Goal: Information Seeking & Learning: Find specific fact

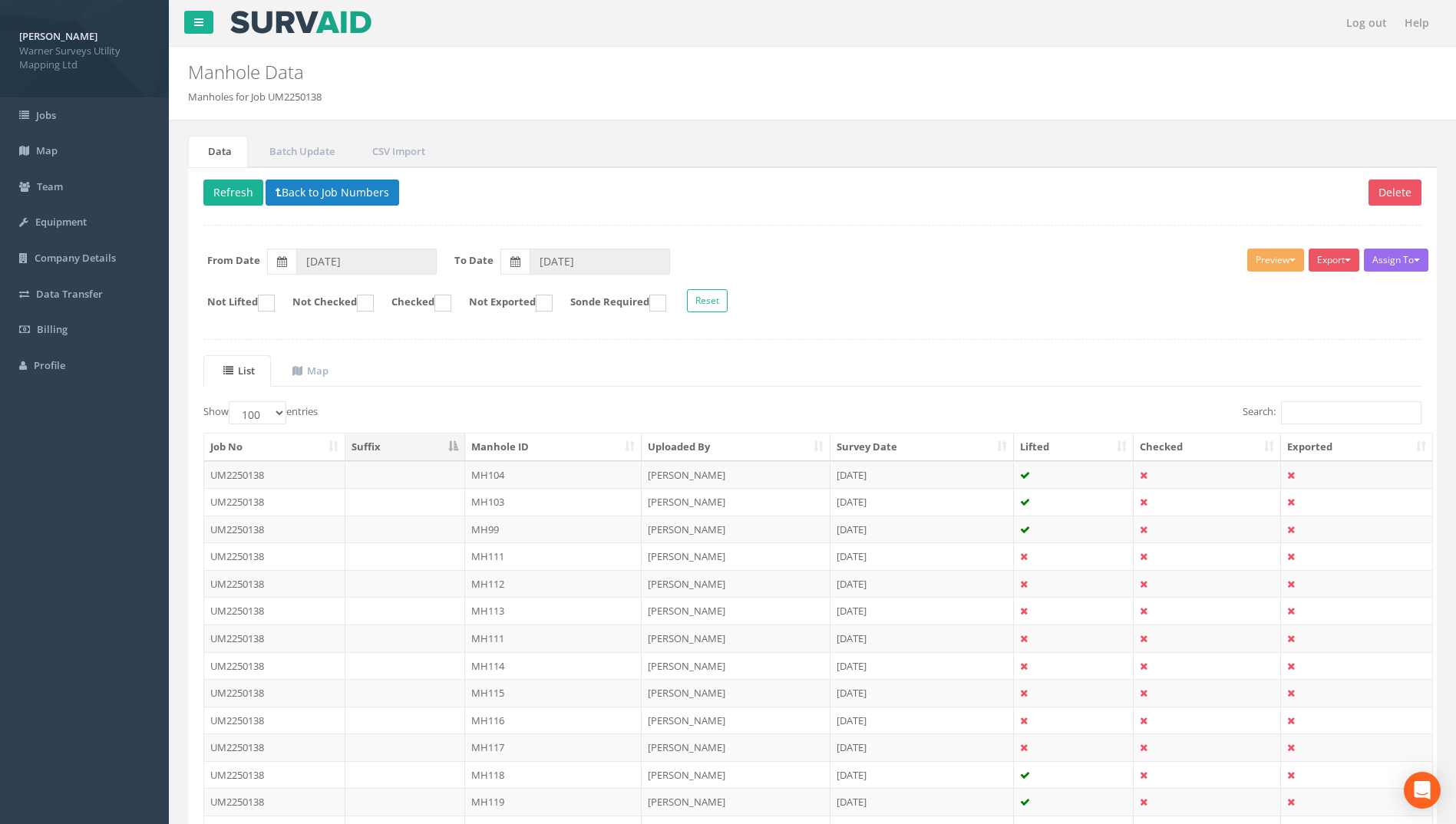
select select "100"
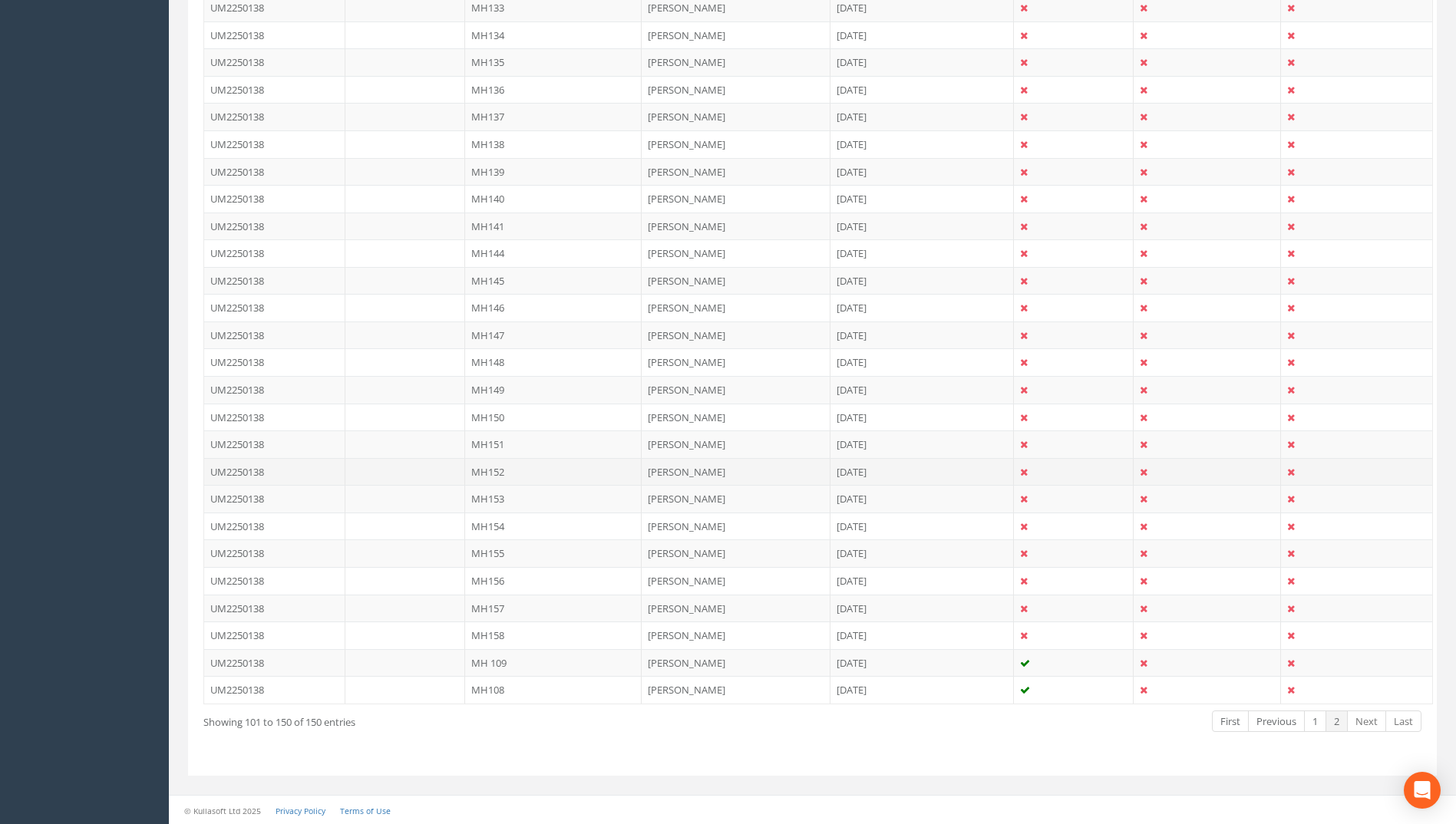
scroll to position [1123, 0]
click at [1340, 725] on link "2" at bounding box center [1336, 720] width 22 height 22
click at [1310, 725] on link "1" at bounding box center [1314, 720] width 22 height 22
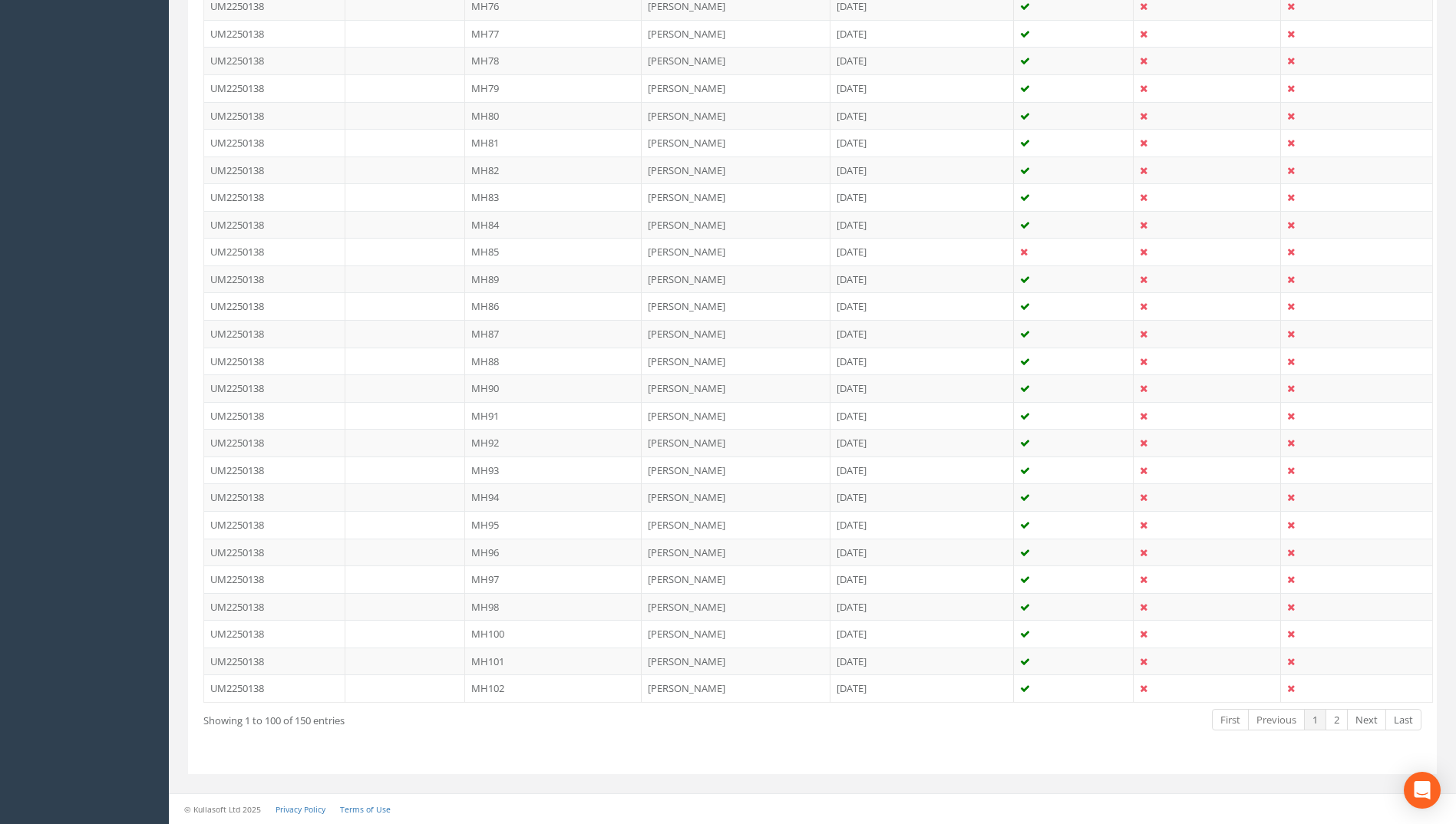
click at [1310, 724] on link "1" at bounding box center [1314, 720] width 22 height 22
click at [1333, 725] on link "2" at bounding box center [1336, 720] width 22 height 22
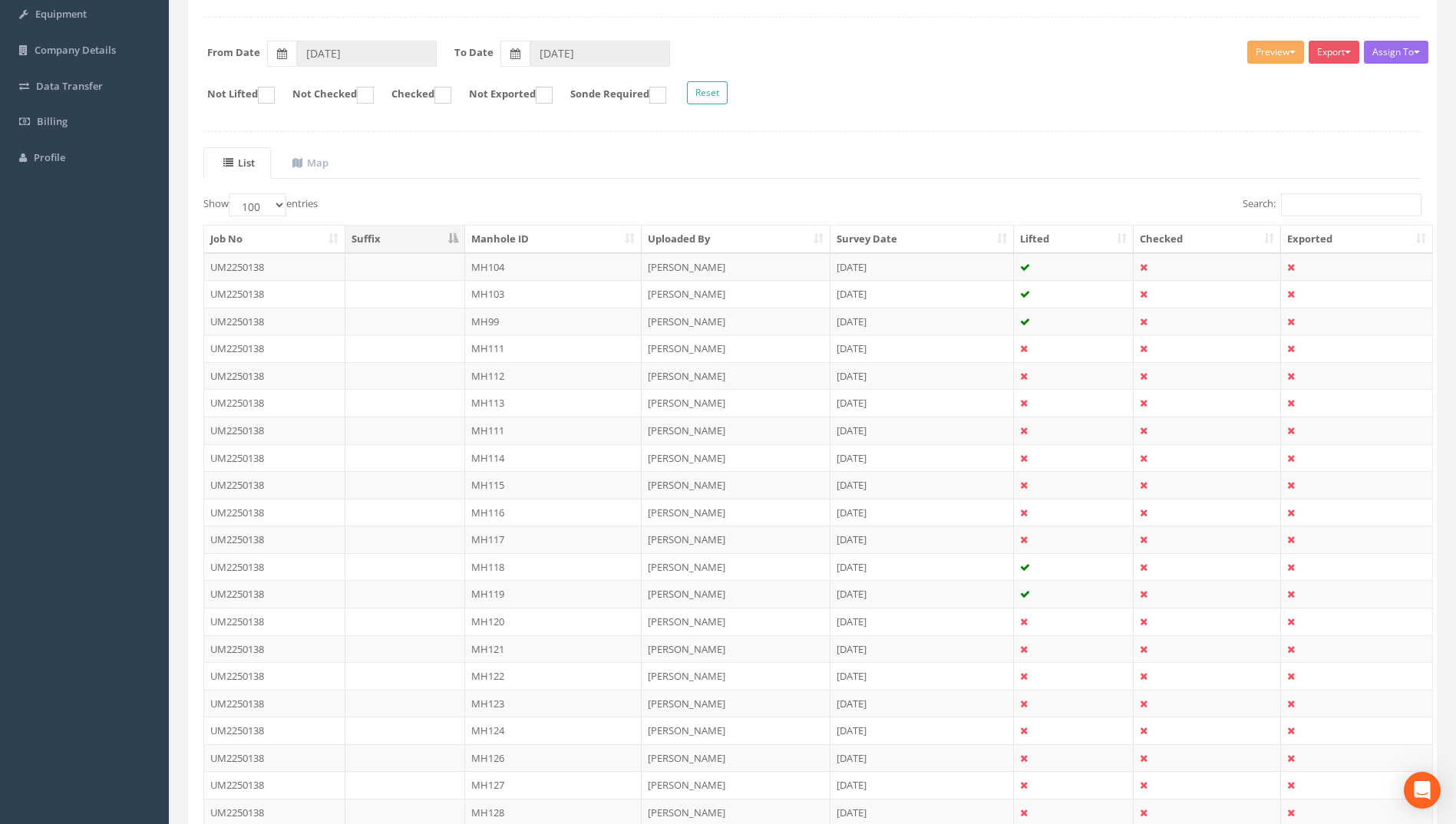
scroll to position [203, 0]
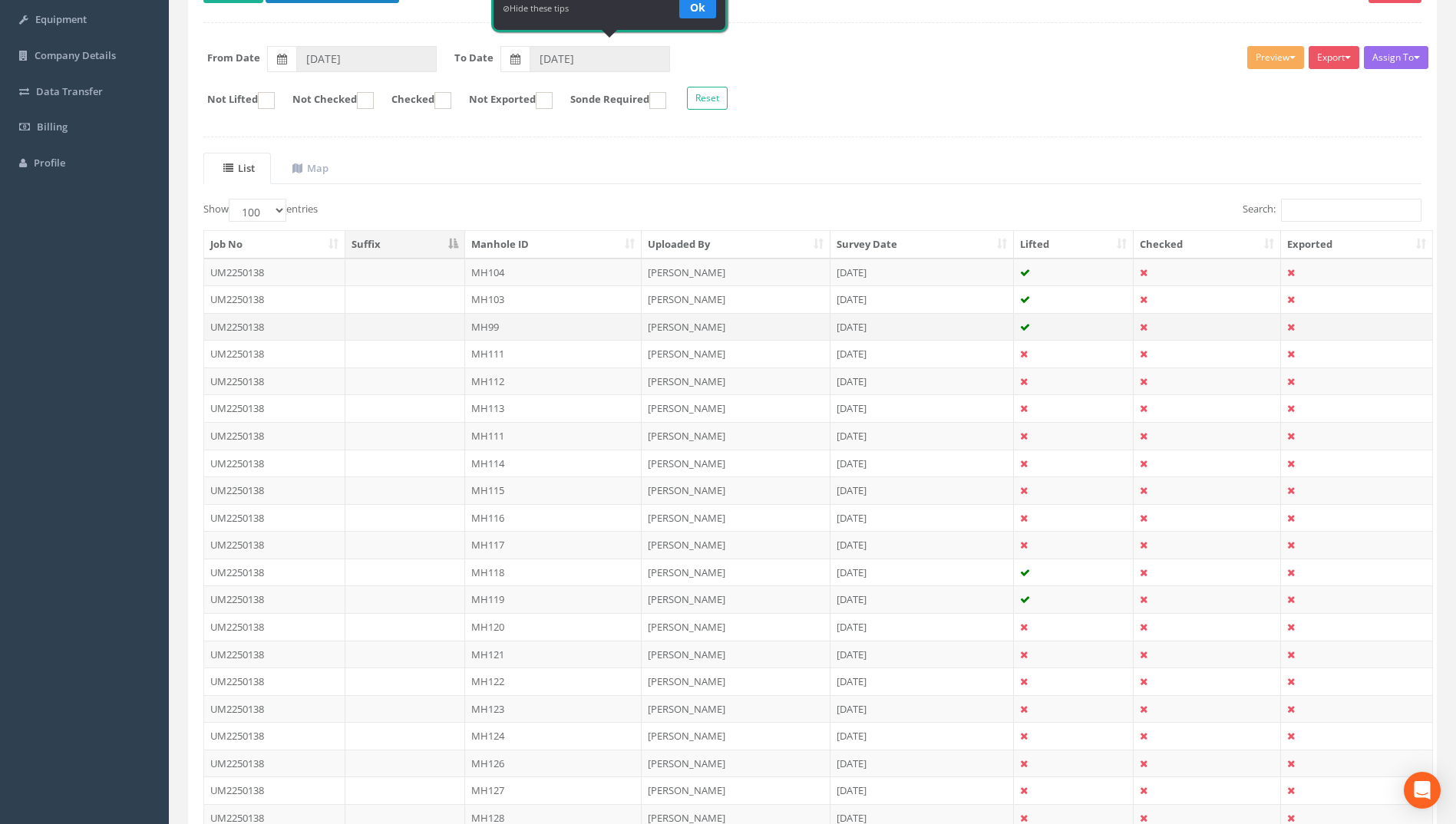
click at [486, 323] on td "MH99" at bounding box center [553, 327] width 177 height 28
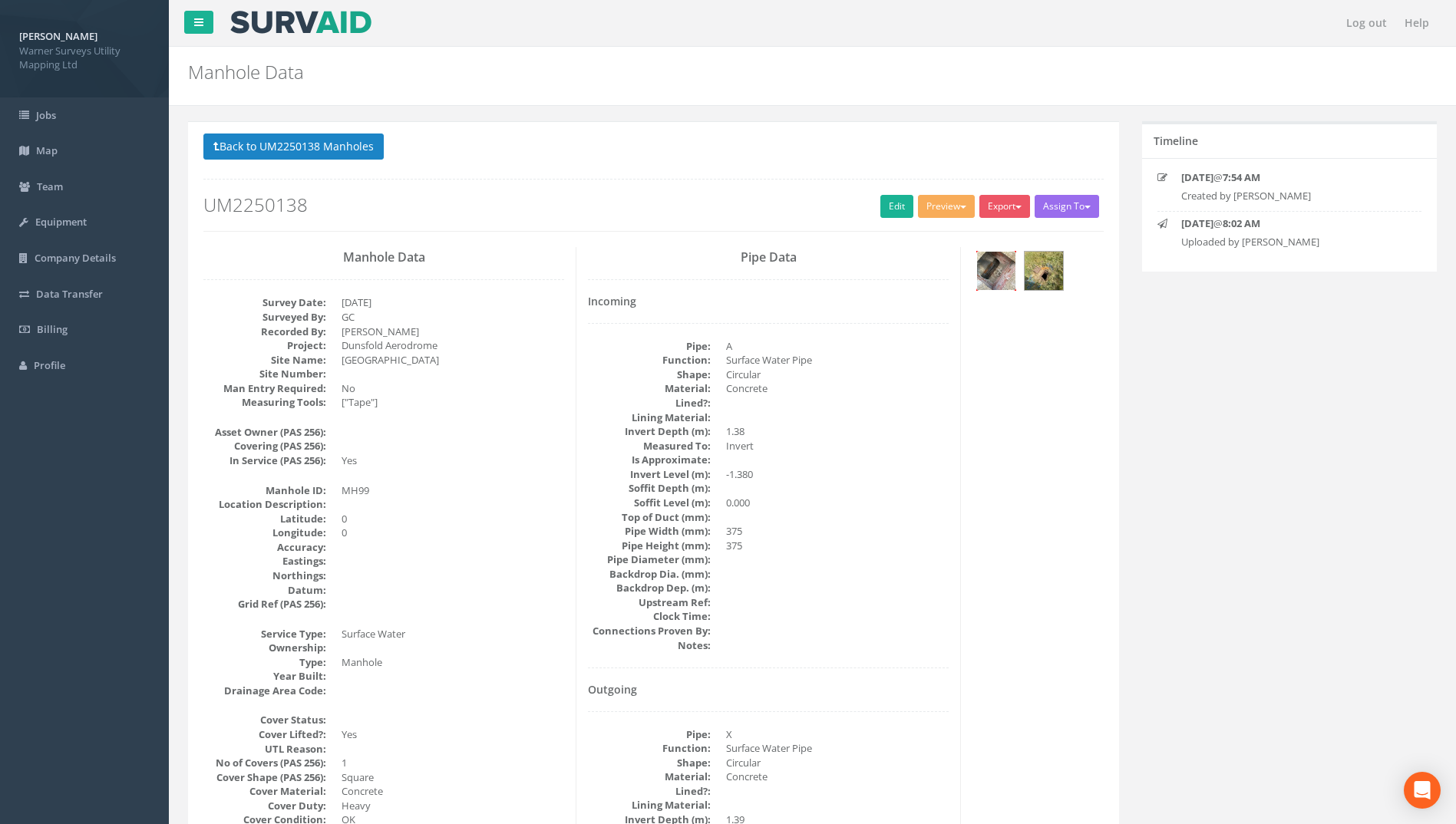
click at [1013, 272] on img at bounding box center [995, 271] width 38 height 38
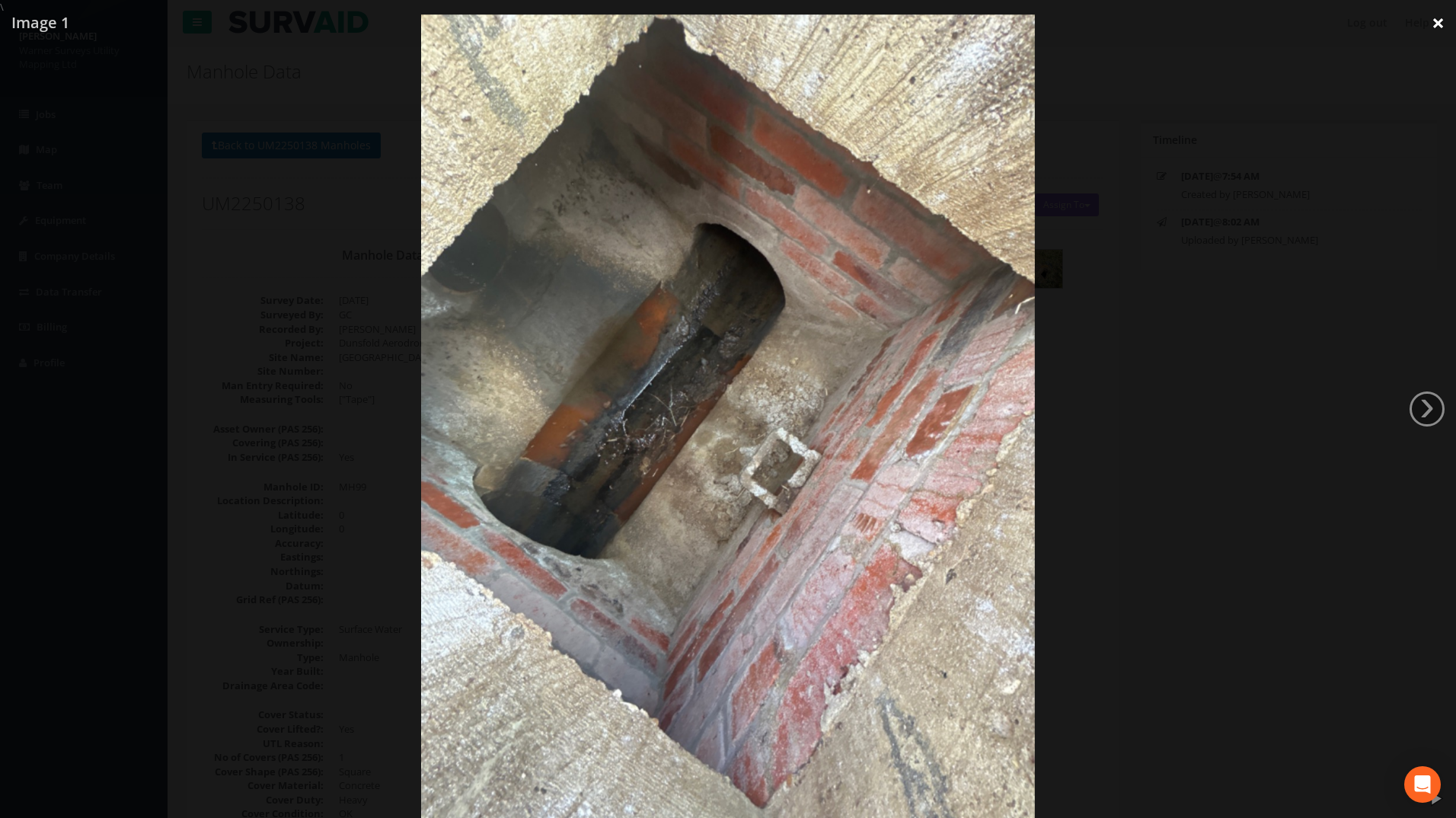
click at [1437, 30] on link "×" at bounding box center [1438, 23] width 36 height 45
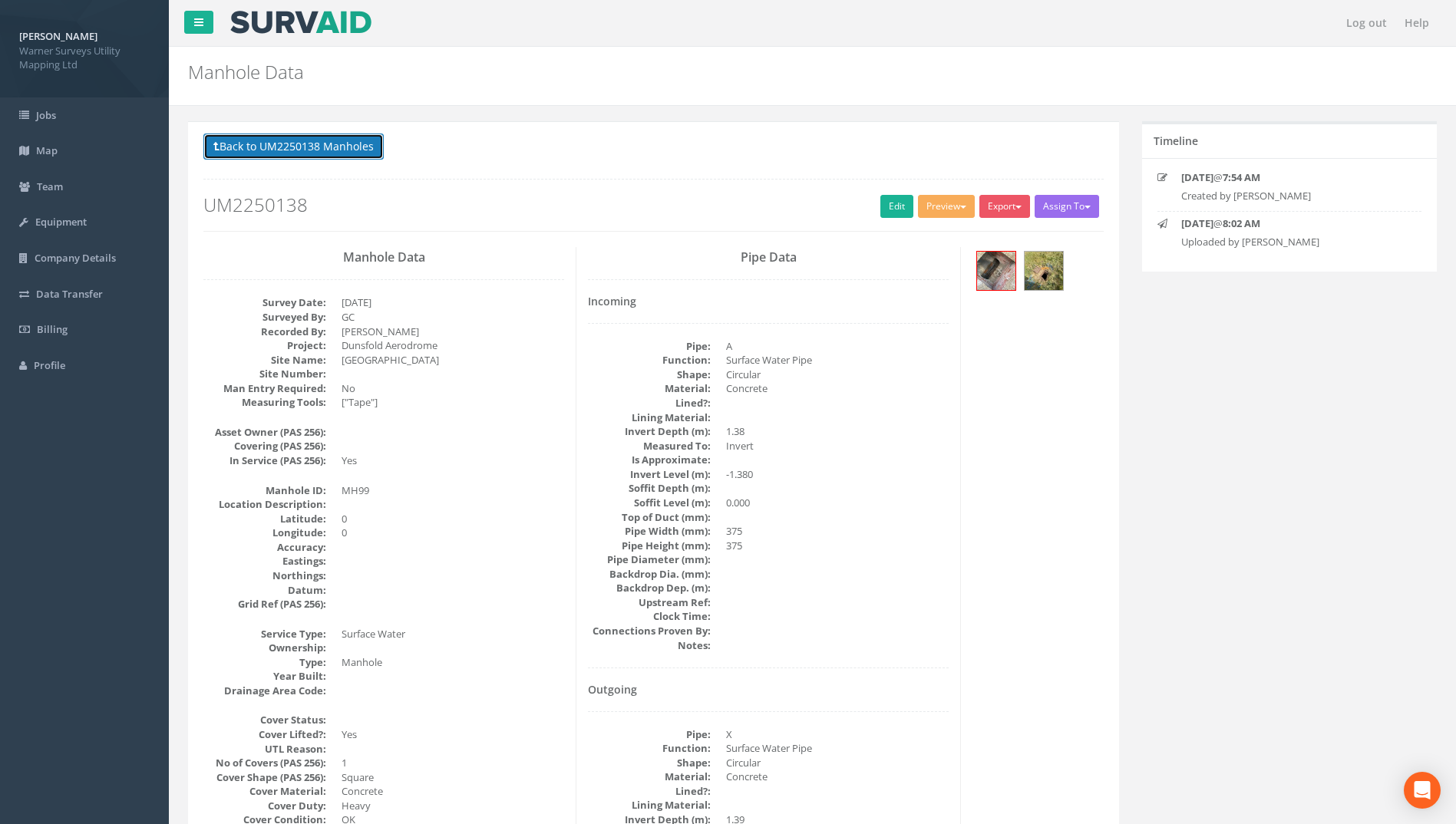
click at [226, 142] on button "Back to UM2250138 Manholes" at bounding box center [293, 147] width 180 height 26
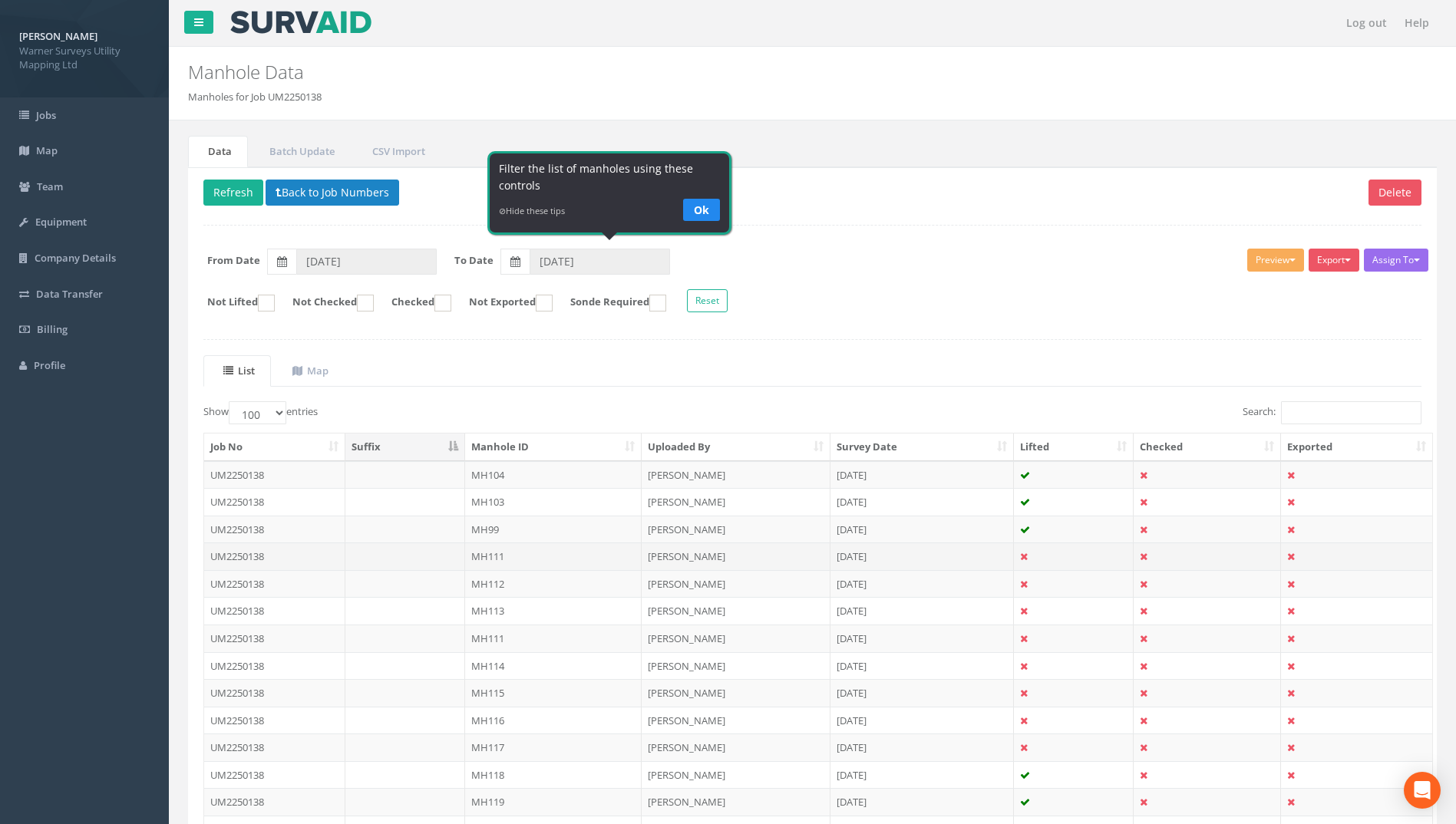
click at [500, 557] on td "MH111" at bounding box center [553, 557] width 177 height 28
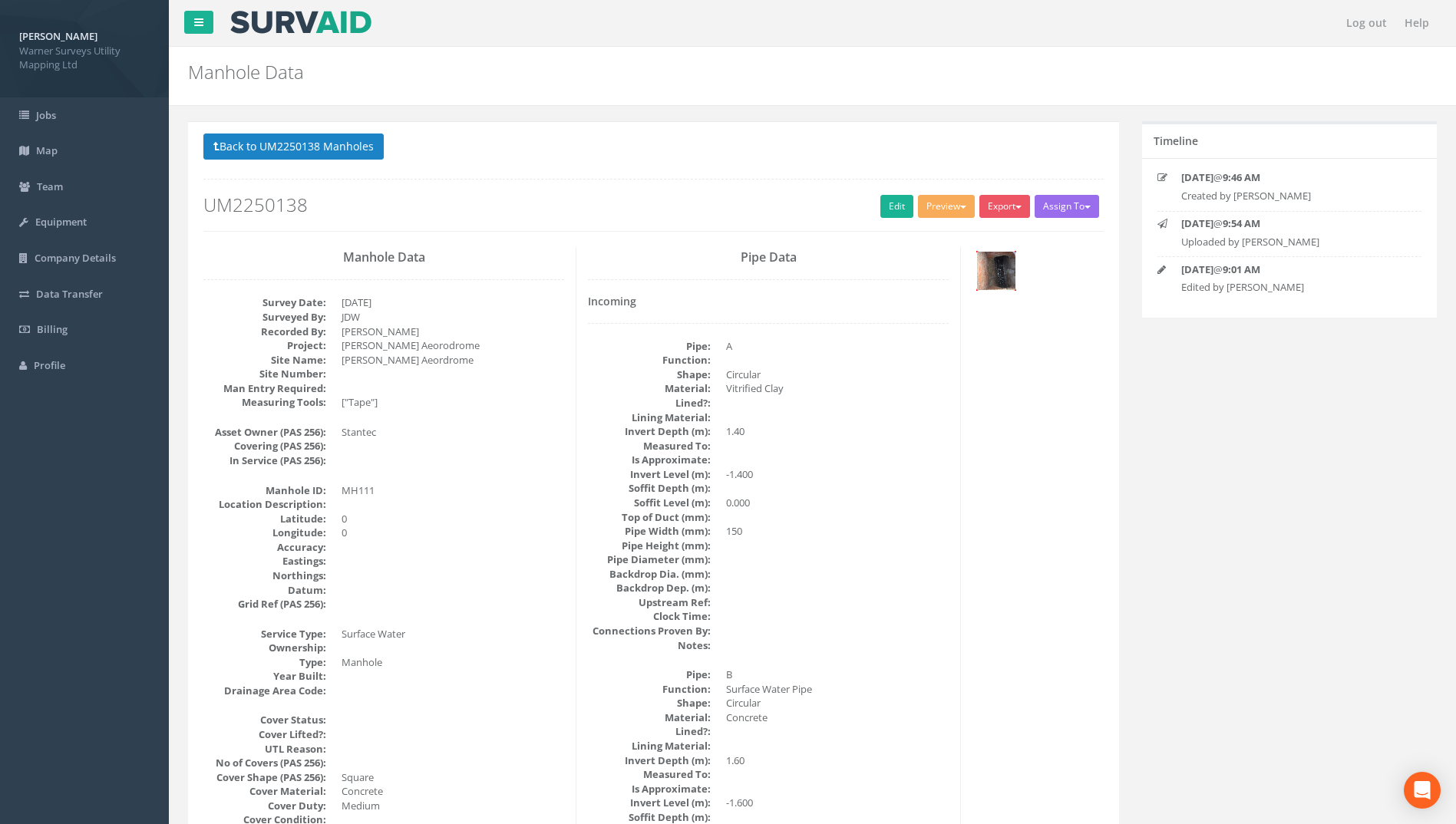
click at [1013, 268] on img at bounding box center [995, 271] width 38 height 38
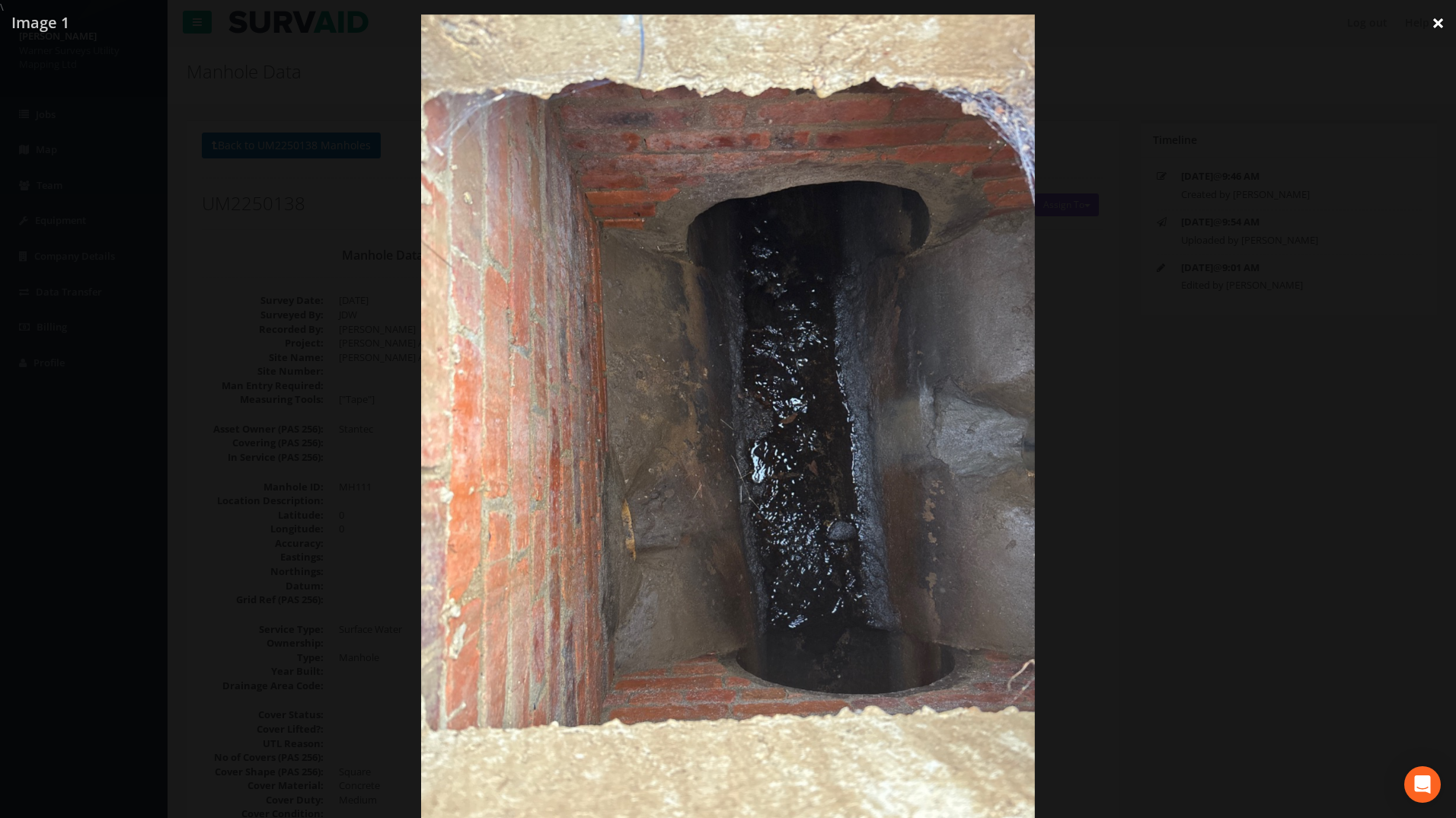
click at [1434, 25] on link "×" at bounding box center [1438, 23] width 36 height 45
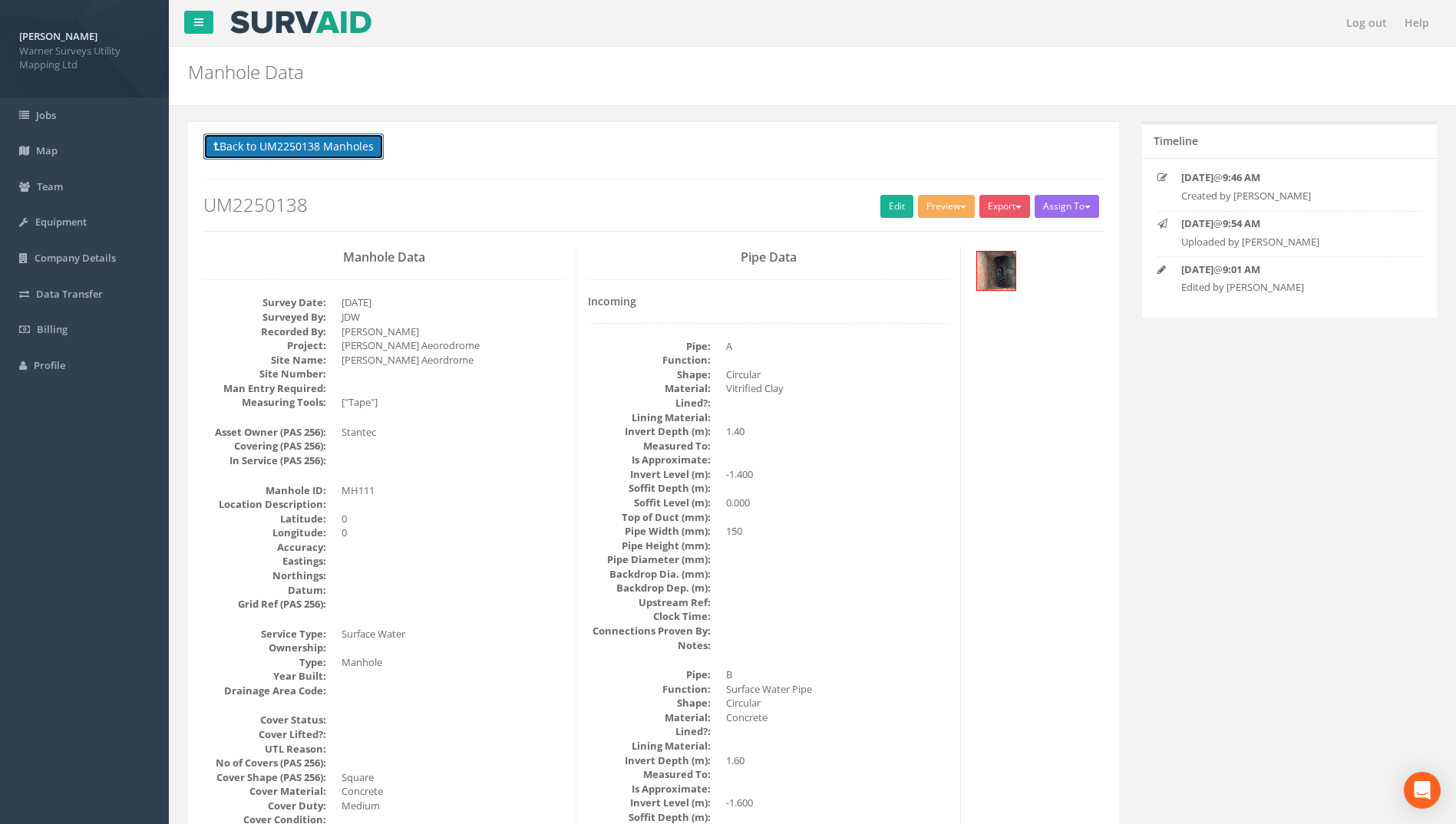
click at [277, 149] on button "Back to UM2250138 Manholes" at bounding box center [293, 147] width 180 height 26
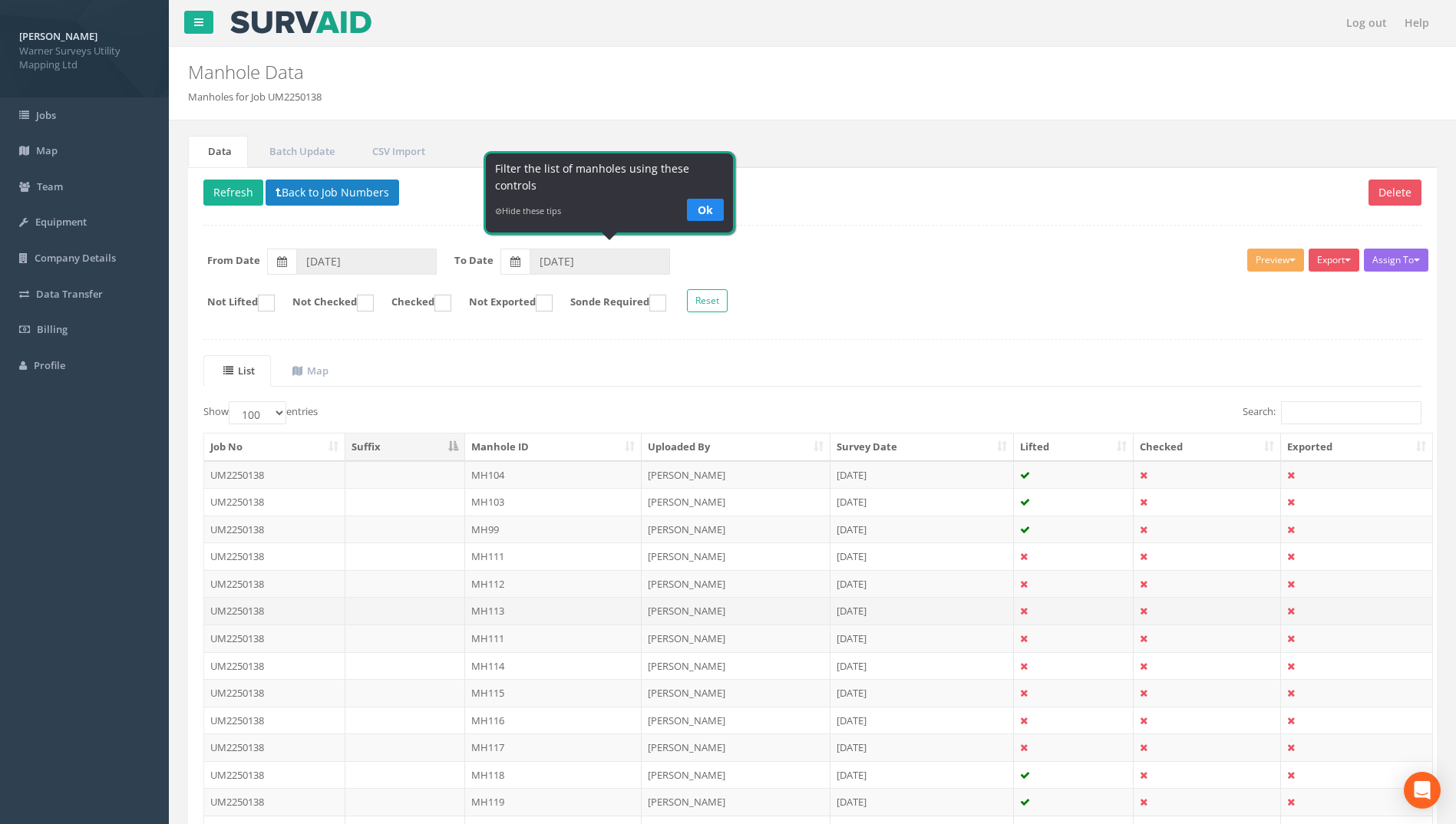
click at [503, 606] on td "MH113" at bounding box center [553, 610] width 177 height 28
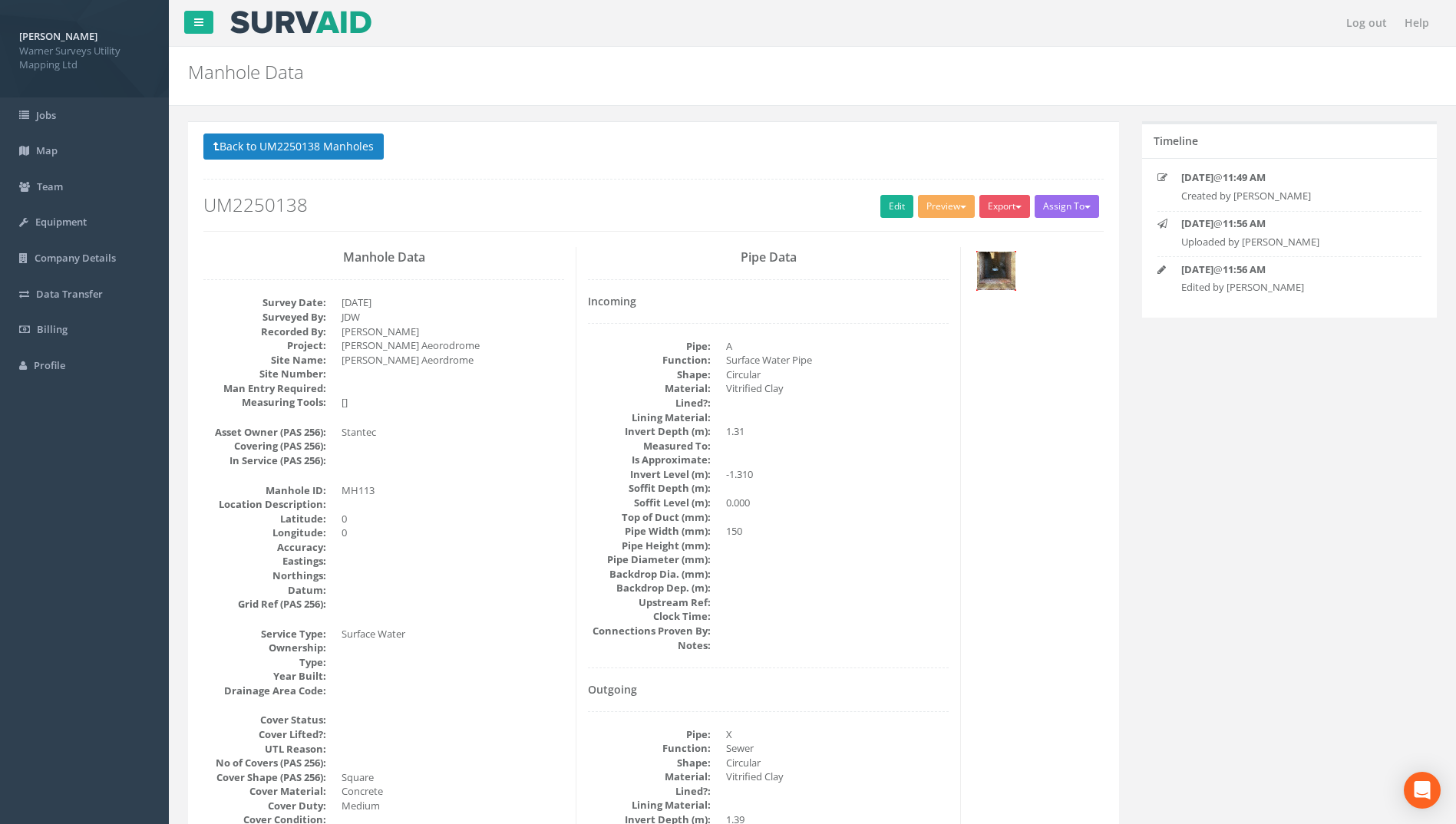
click at [1009, 260] on img at bounding box center [995, 271] width 38 height 38
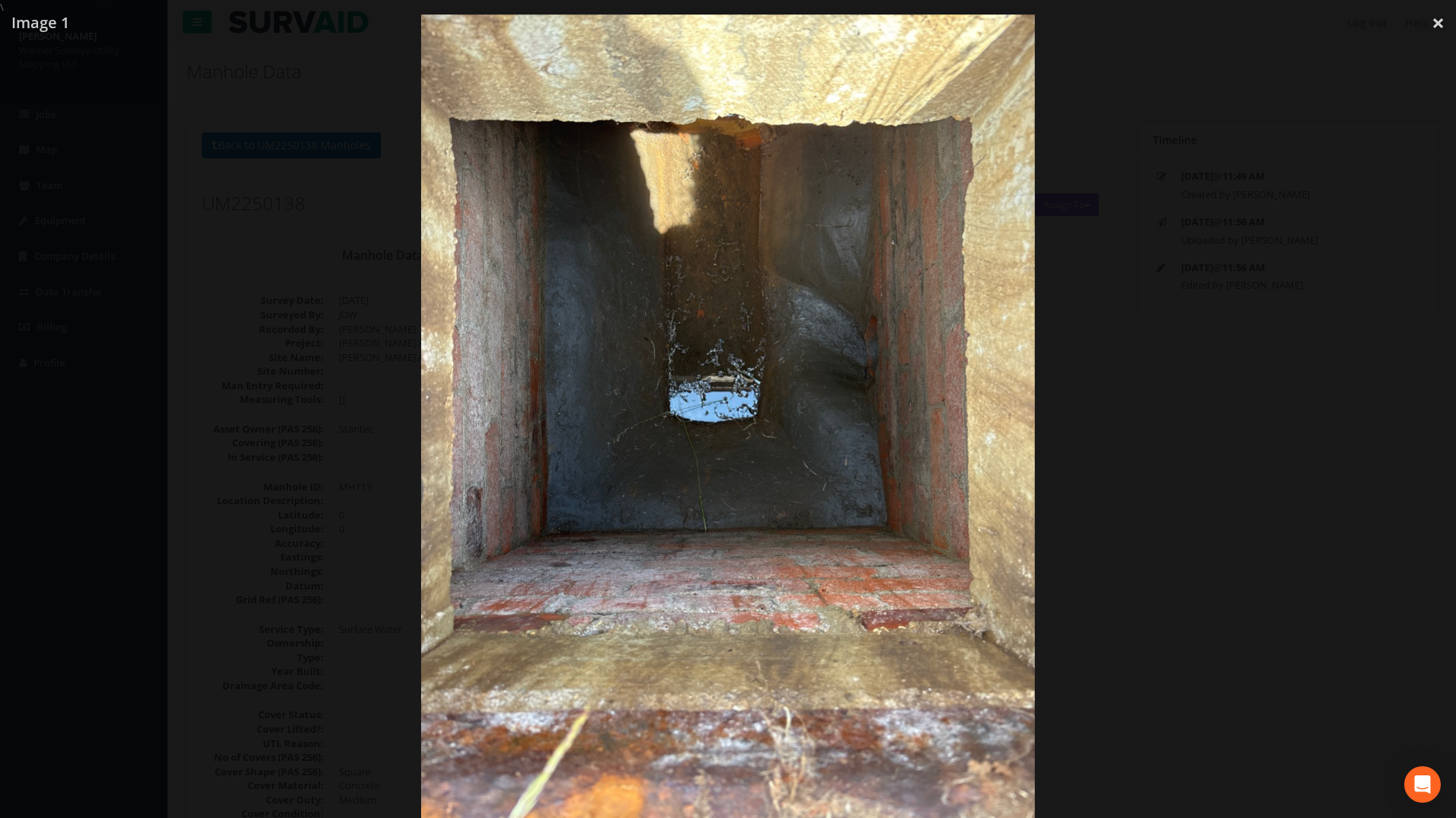
click at [692, 417] on img at bounding box center [728, 423] width 614 height 818
drag, startPoint x: 1428, startPoint y: 307, endPoint x: 1424, endPoint y: 278, distance: 29.3
click at [1428, 308] on div at bounding box center [728, 423] width 1456 height 818
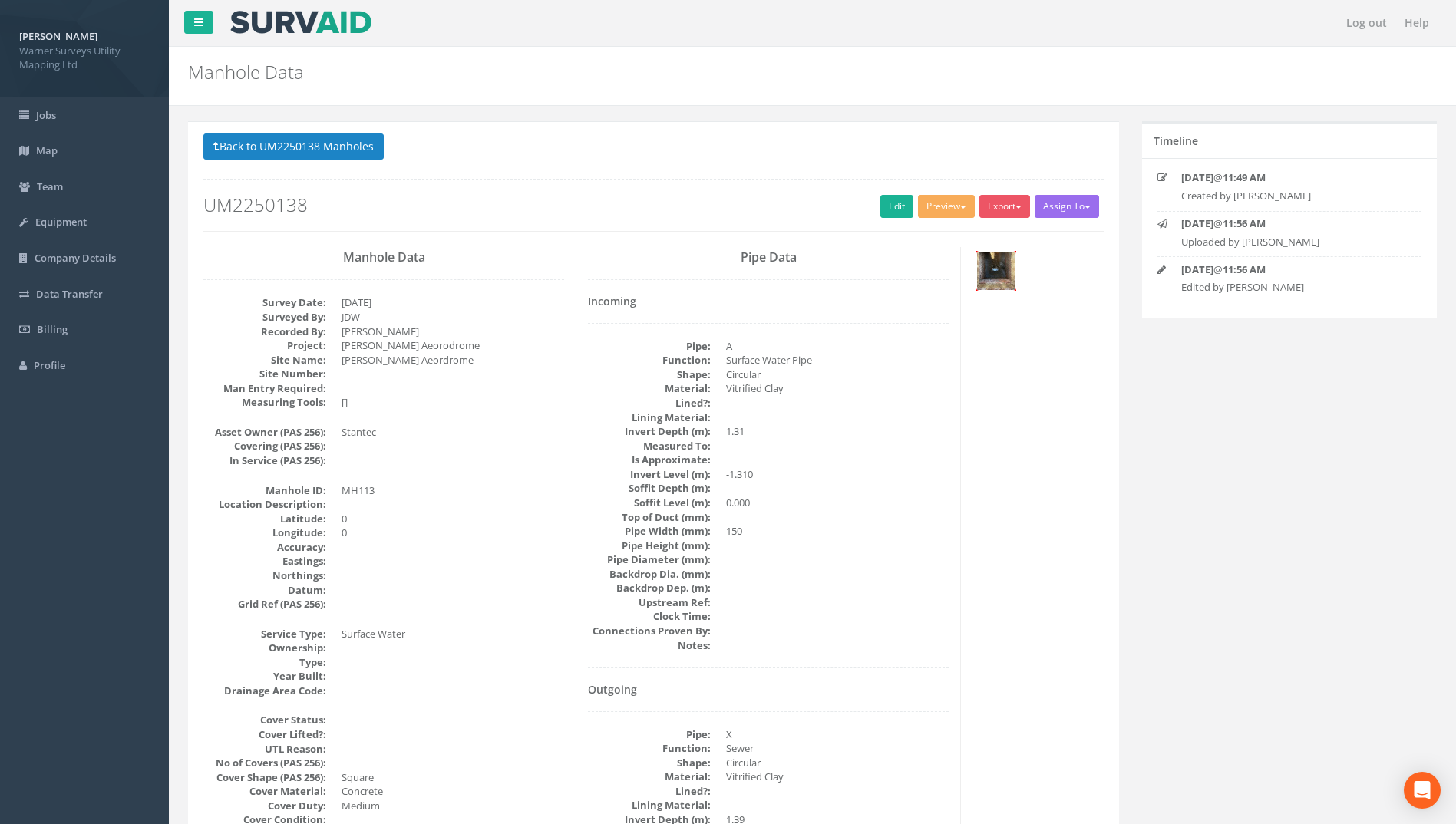
click at [990, 262] on img at bounding box center [995, 271] width 38 height 38
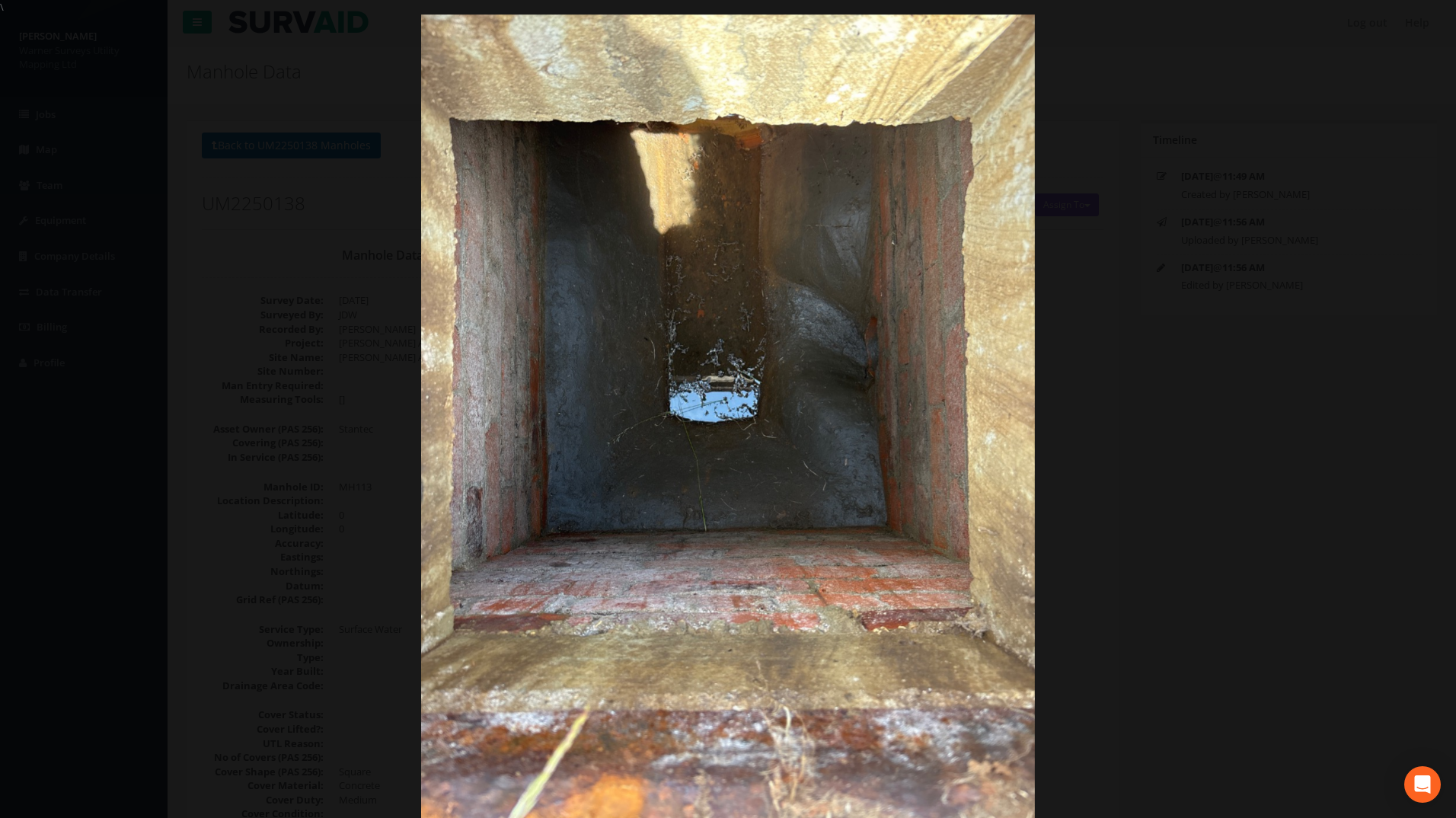
click at [725, 402] on img at bounding box center [728, 423] width 614 height 818
click at [1441, 19] on link "×" at bounding box center [1438, 23] width 36 height 45
